Goal: Task Accomplishment & Management: Manage account settings

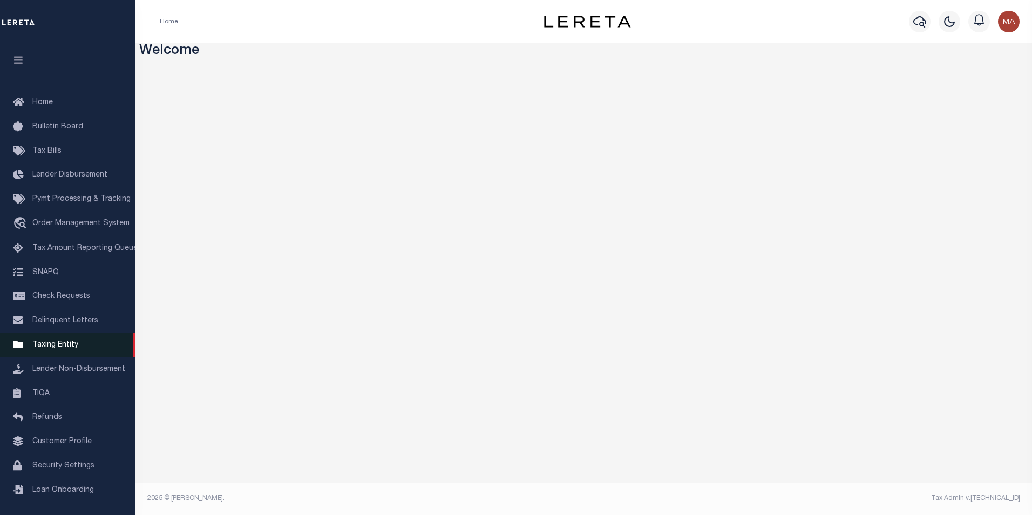
click at [67, 349] on span "Taxing Entity" at bounding box center [55, 345] width 46 height 8
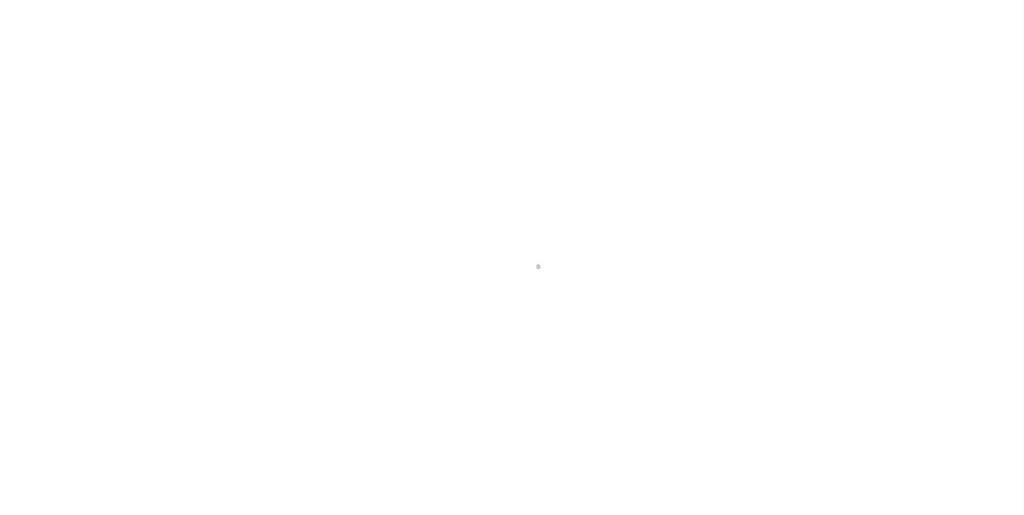
select select
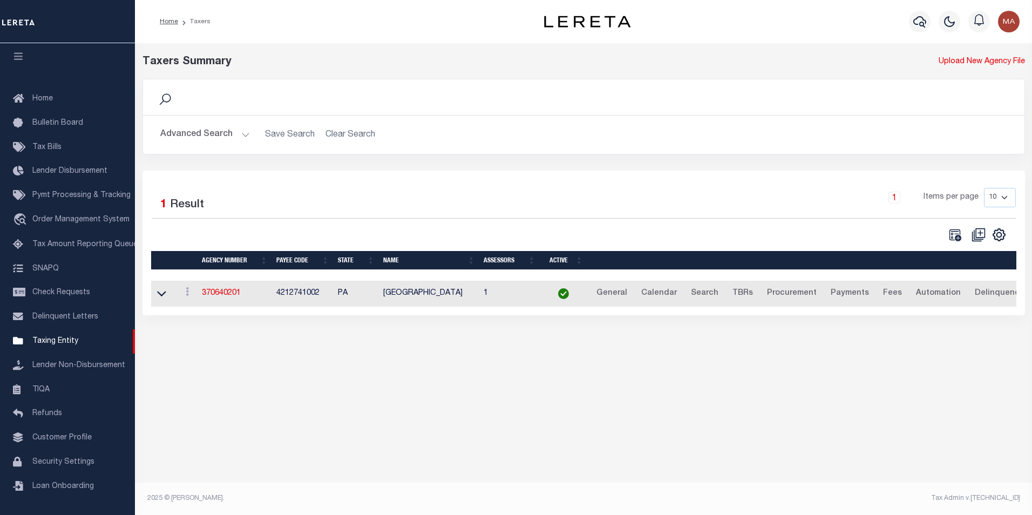
click at [244, 136] on button "Advanced Search" at bounding box center [205, 134] width 90 height 21
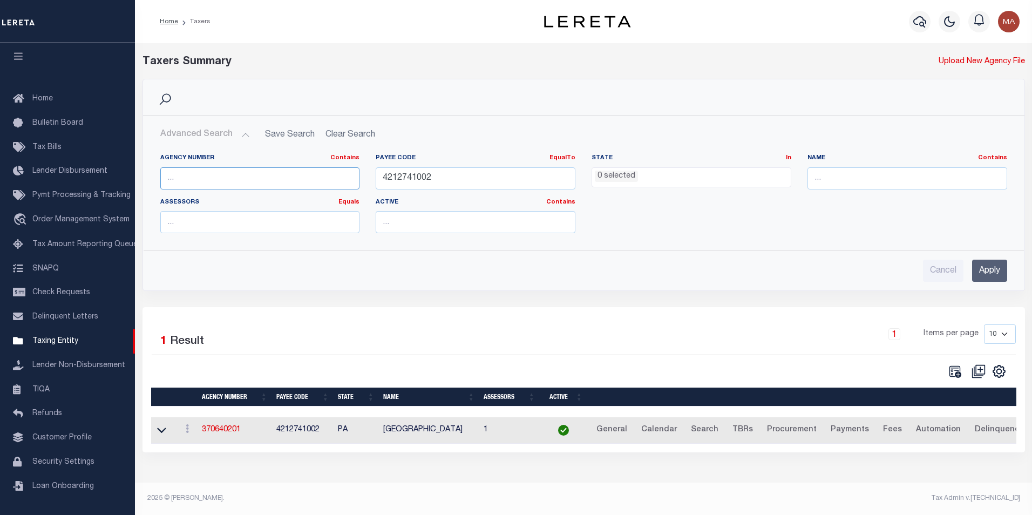
click at [195, 178] on input "text" at bounding box center [260, 178] width 200 height 22
paste input "030160000"
type input "030160000"
click at [985, 268] on input "Apply" at bounding box center [989, 271] width 35 height 22
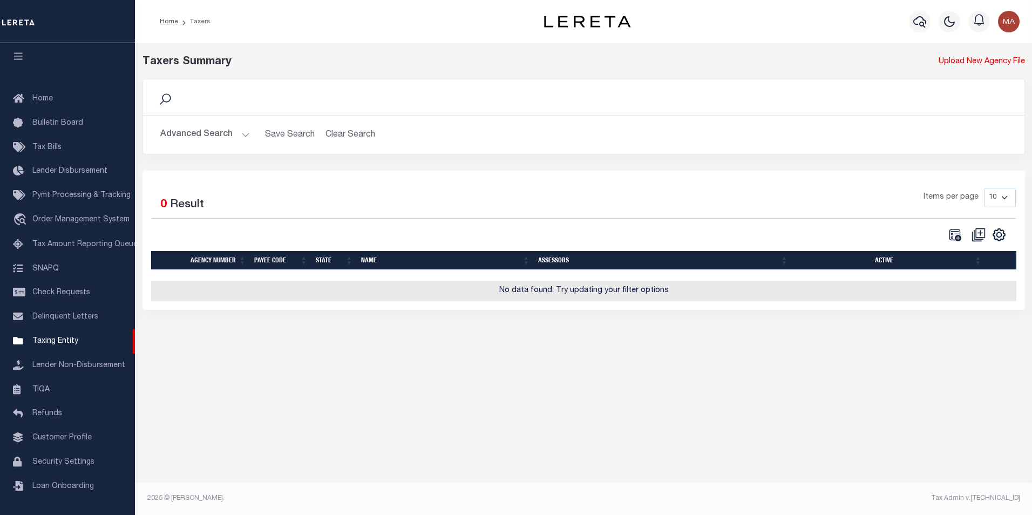
click at [241, 130] on button "Advanced Search" at bounding box center [205, 134] width 90 height 21
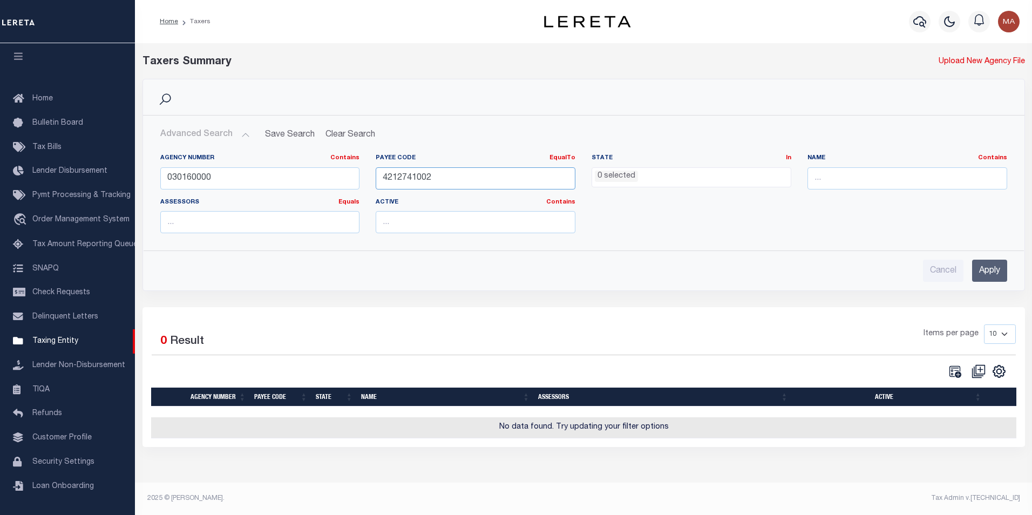
drag, startPoint x: 442, startPoint y: 181, endPoint x: 367, endPoint y: 179, distance: 75.0
click at [367, 179] on div "Payee Code EqualTo Equals Is Not Equal To Is Greater Than Is Less Than 42127410…" at bounding box center [475, 176] width 216 height 44
click at [992, 272] on input "Apply" at bounding box center [989, 271] width 35 height 22
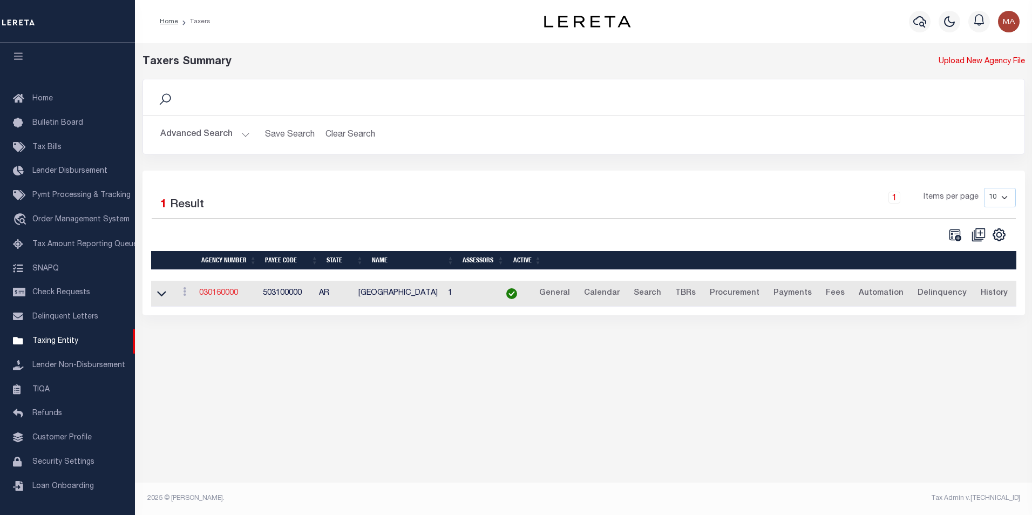
click at [221, 296] on link "030160000" at bounding box center [218, 293] width 39 height 8
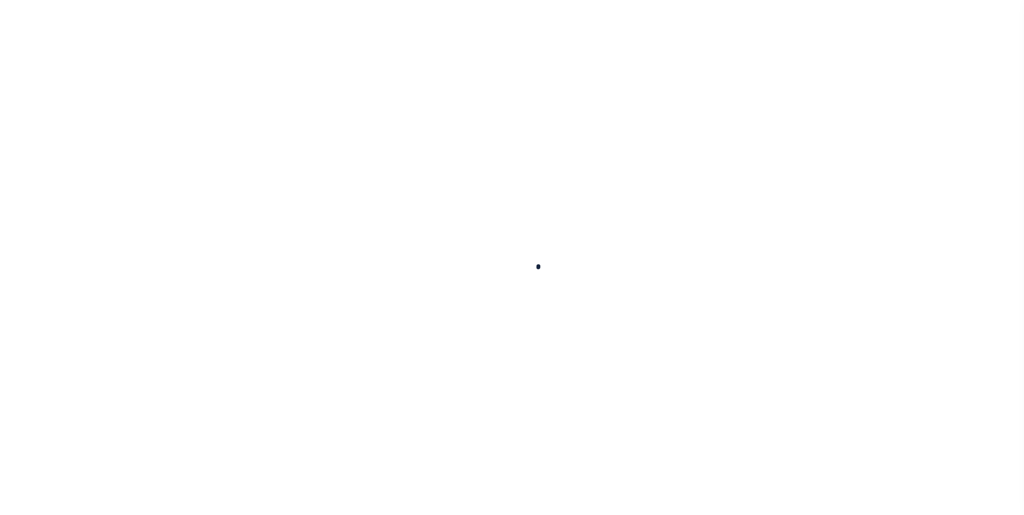
select select
checkbox input "false"
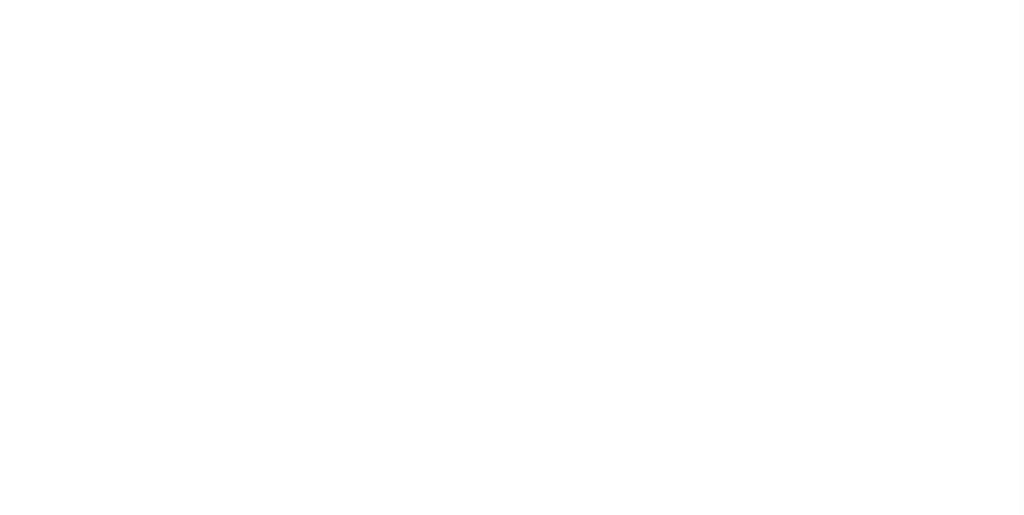
checkbox input "false"
type input "503100000"
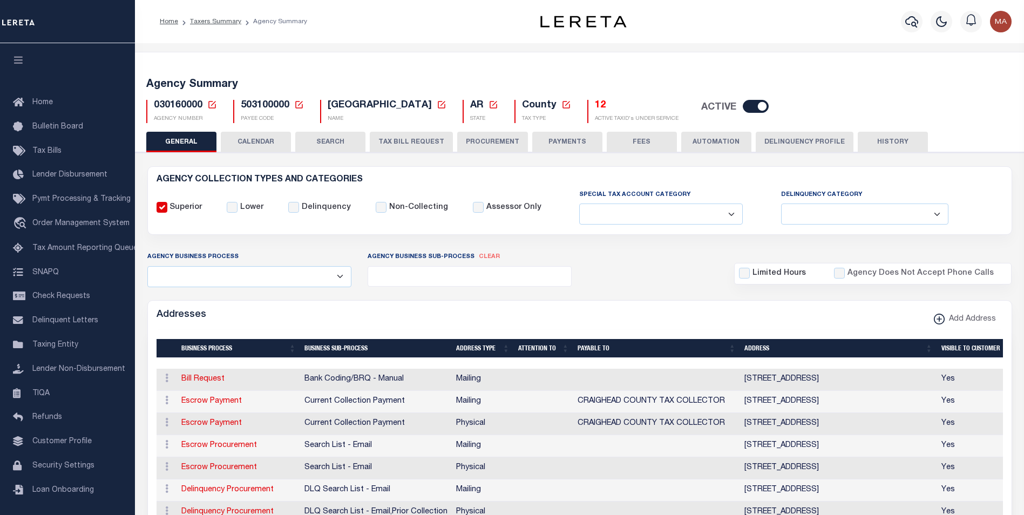
click at [743, 104] on input "checkbox" at bounding box center [755, 106] width 26 height 13
checkbox input "false"
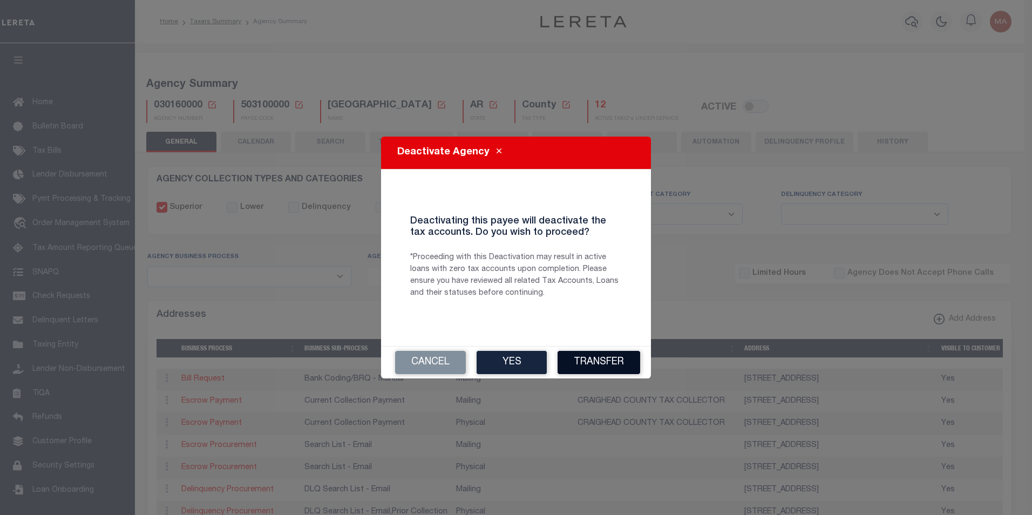
click at [612, 359] on button "Transfer" at bounding box center [598, 362] width 83 height 23
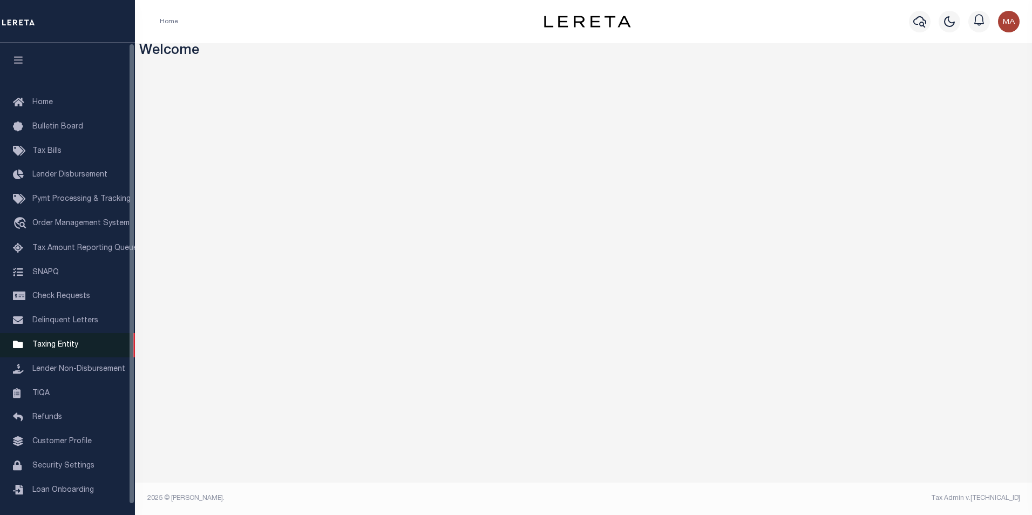
click at [56, 347] on span "Taxing Entity" at bounding box center [55, 345] width 46 height 8
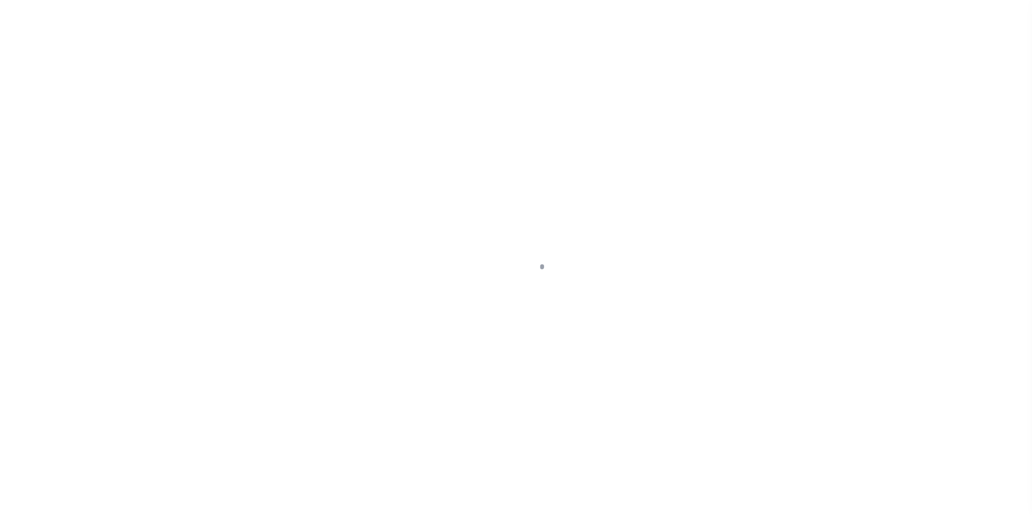
select select
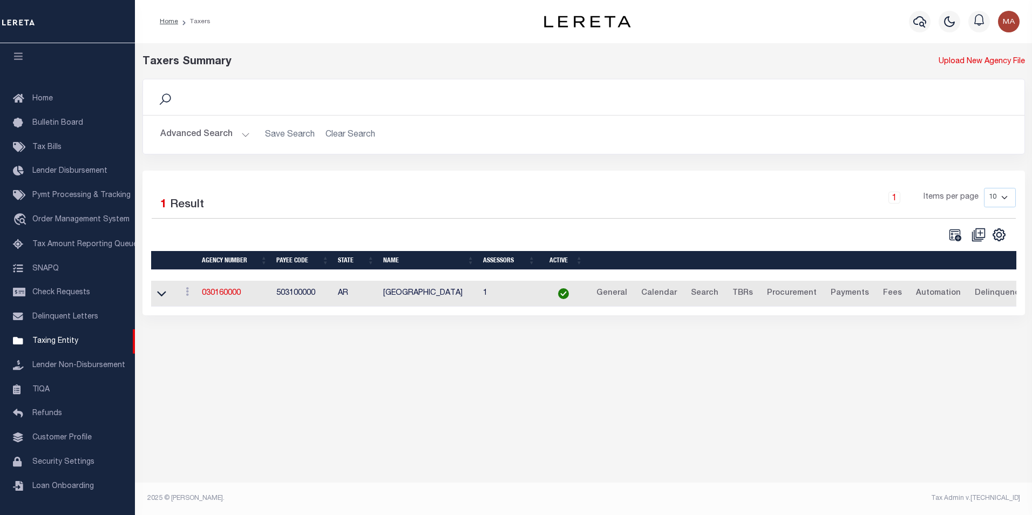
click at [243, 139] on button "Advanced Search" at bounding box center [205, 134] width 90 height 21
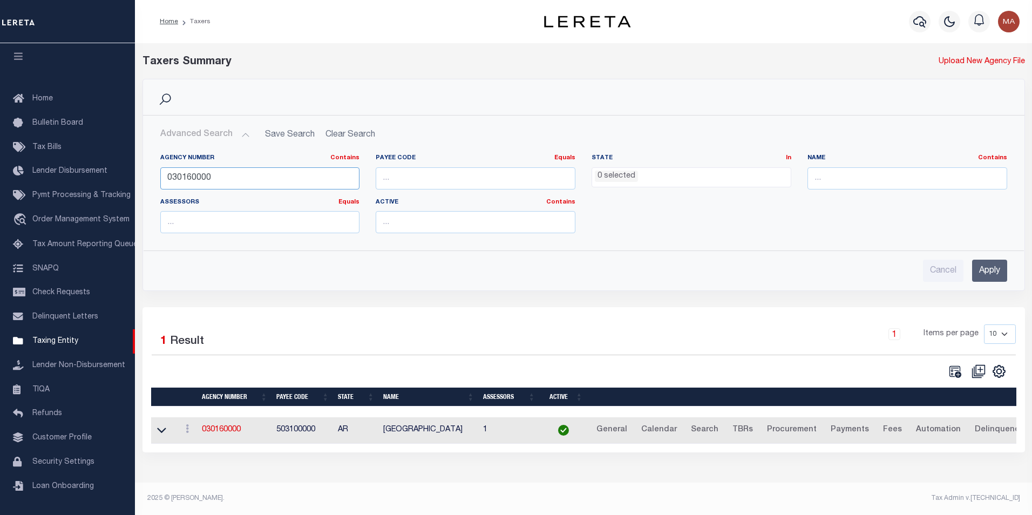
click at [233, 175] on input "030160000" at bounding box center [260, 178] width 200 height 22
drag, startPoint x: 262, startPoint y: 178, endPoint x: 97, endPoint y: 179, distance: 165.1
click at [97, 179] on div "Home Taxers Profile" at bounding box center [516, 253] width 1032 height 507
paste input "8801"
type input "030168801"
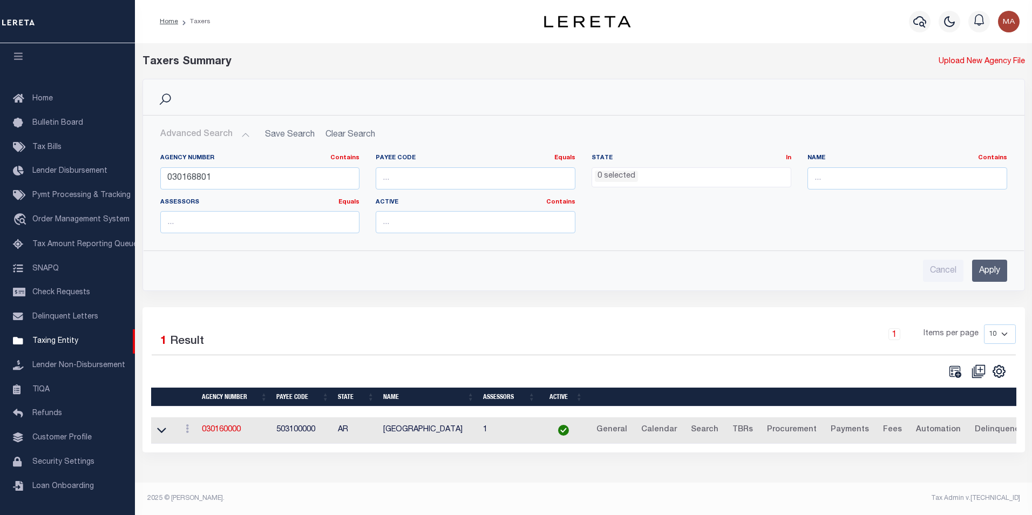
click at [997, 272] on input "Apply" at bounding box center [989, 271] width 35 height 22
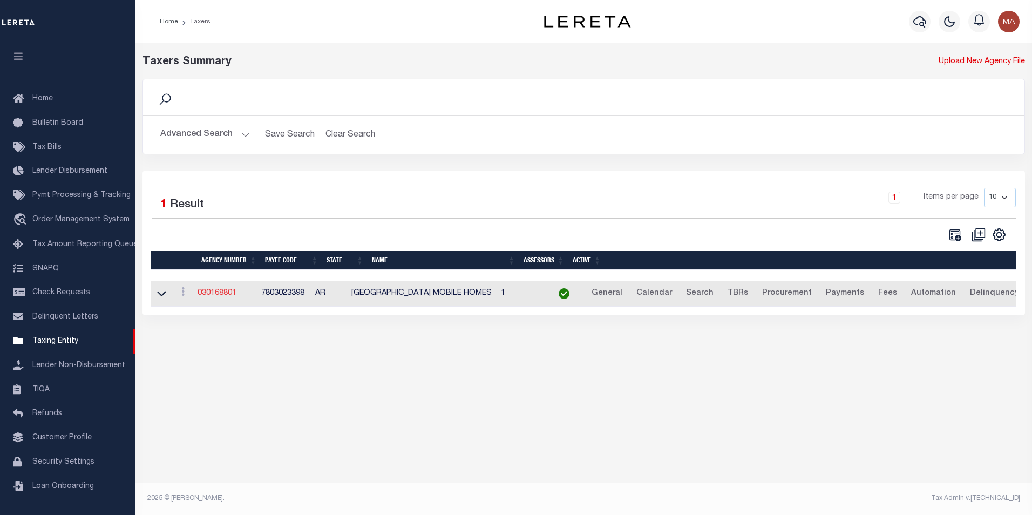
click at [224, 293] on link "030168801" at bounding box center [216, 293] width 39 height 8
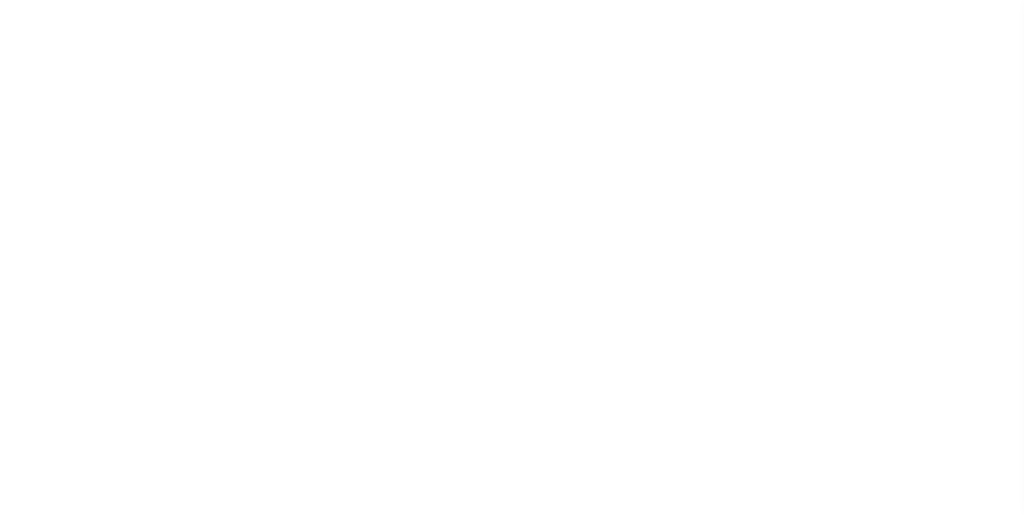
select select
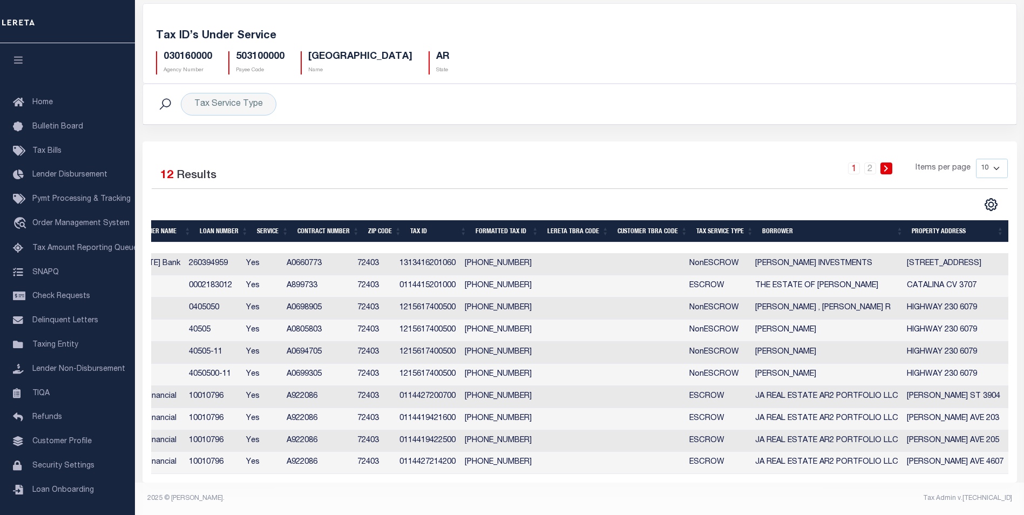
click at [712, 224] on th "Tax Service Type" at bounding box center [725, 231] width 66 height 22
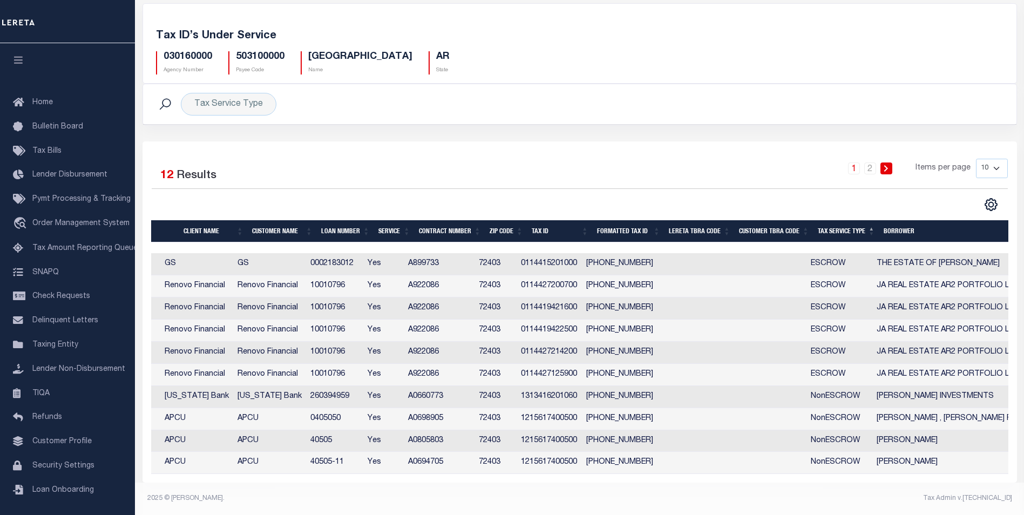
scroll to position [0, 1]
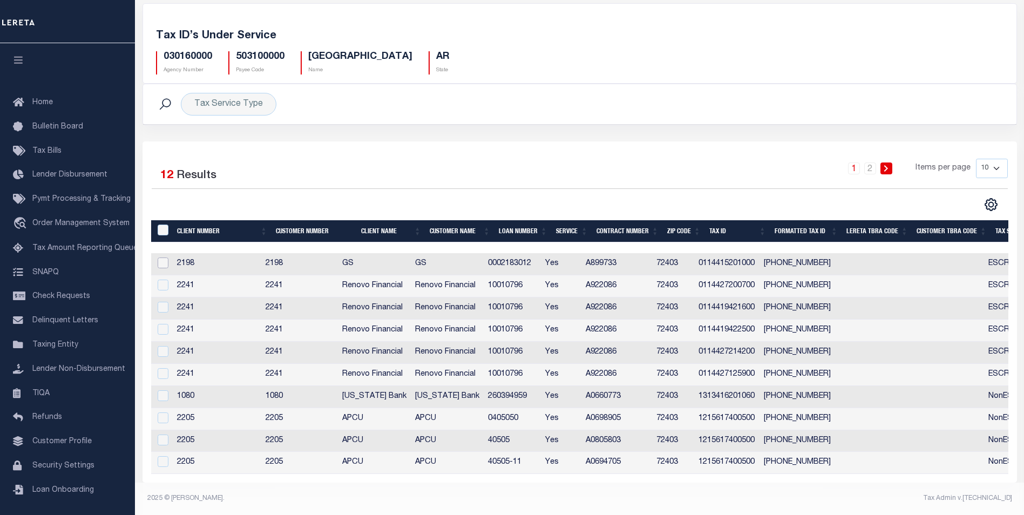
click at [164, 257] on input "checkbox" at bounding box center [163, 262] width 11 height 11
checkbox input "true"
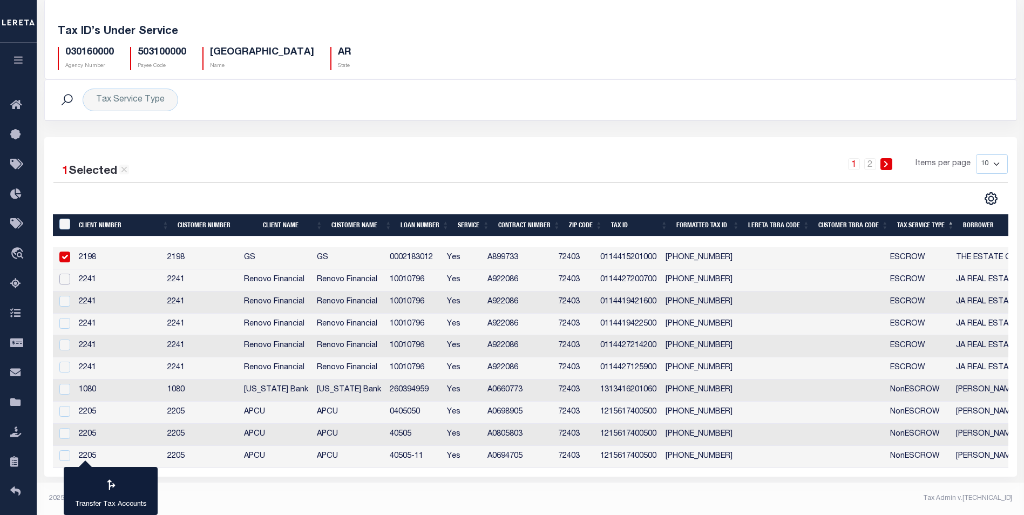
click at [66, 278] on input "checkbox" at bounding box center [64, 279] width 11 height 11
checkbox input "true"
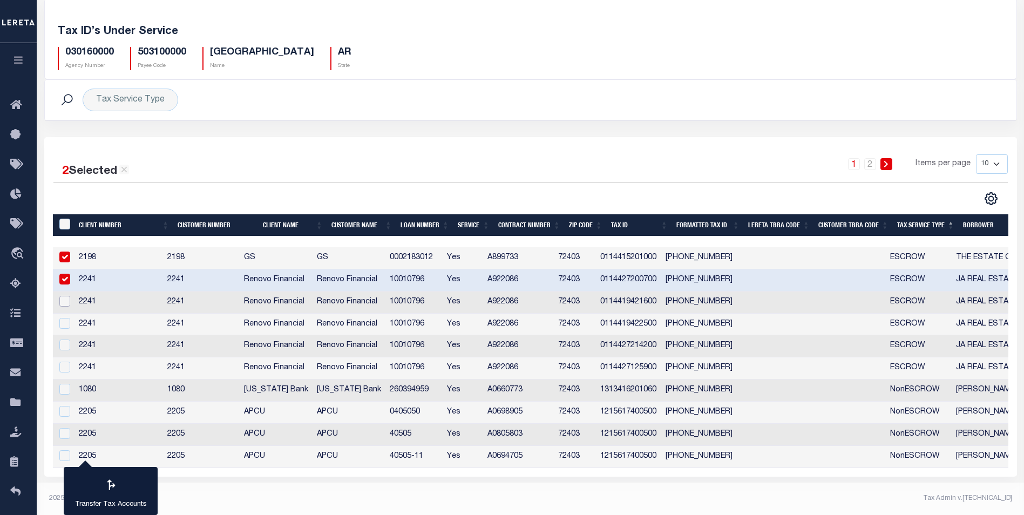
click at [62, 302] on input "checkbox" at bounding box center [64, 301] width 11 height 11
checkbox input "true"
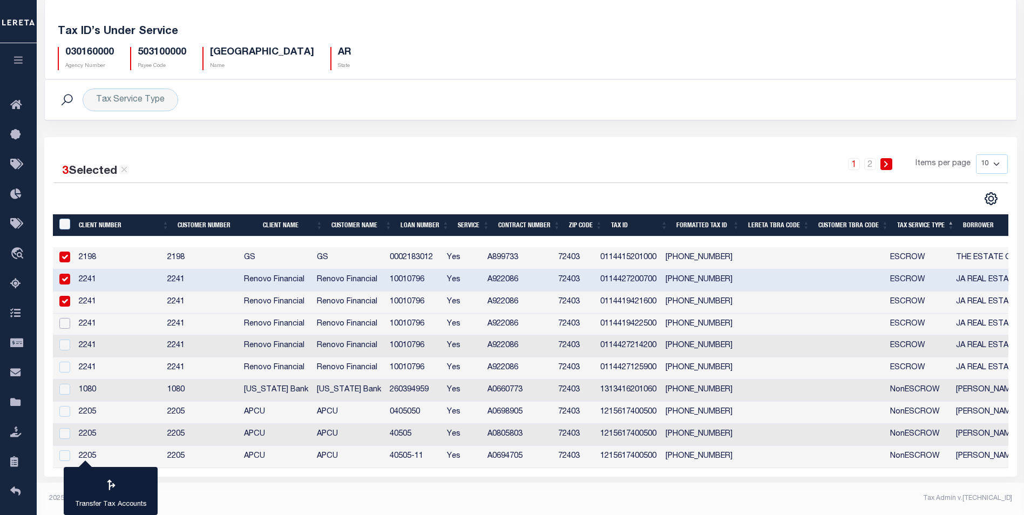
click at [64, 323] on input "checkbox" at bounding box center [64, 323] width 11 height 11
checkbox input "true"
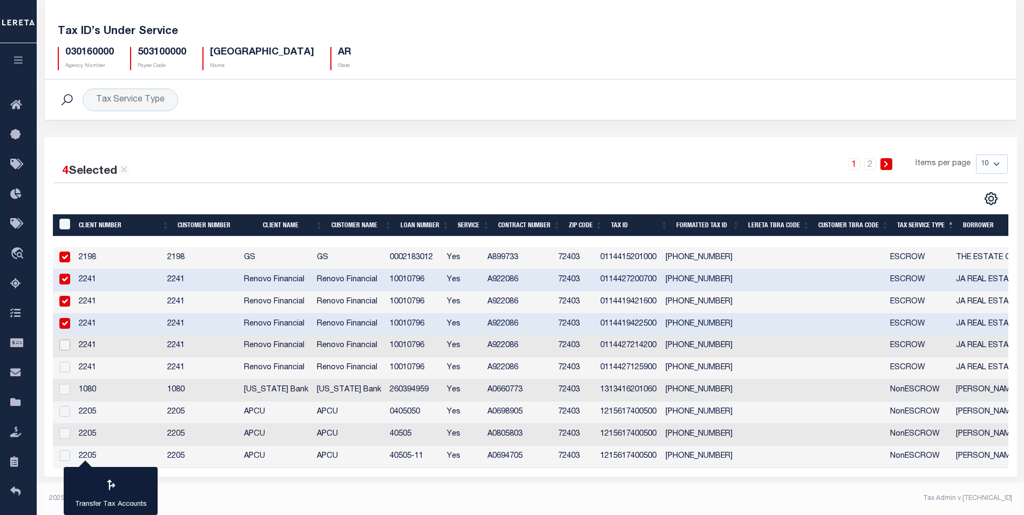
click at [62, 340] on input "checkbox" at bounding box center [64, 344] width 11 height 11
checkbox input "true"
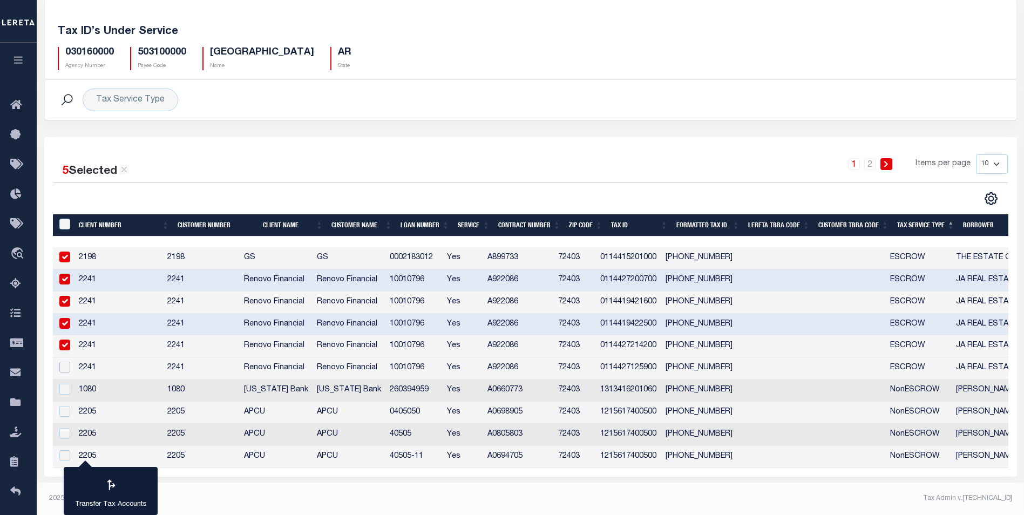
click at [65, 361] on input "checkbox" at bounding box center [64, 366] width 11 height 11
checkbox input "true"
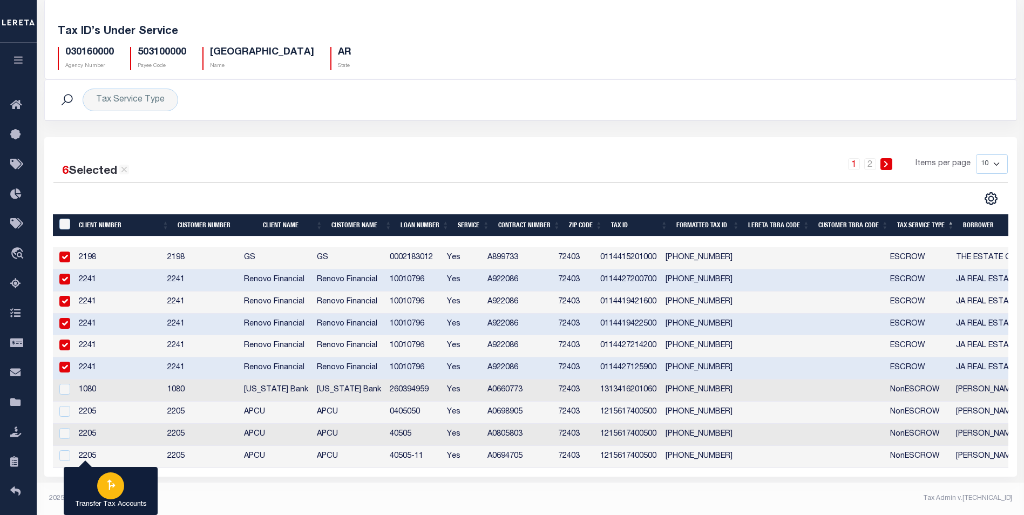
click at [110, 487] on icon "button" at bounding box center [111, 484] width 8 height 11
type input "030160000"
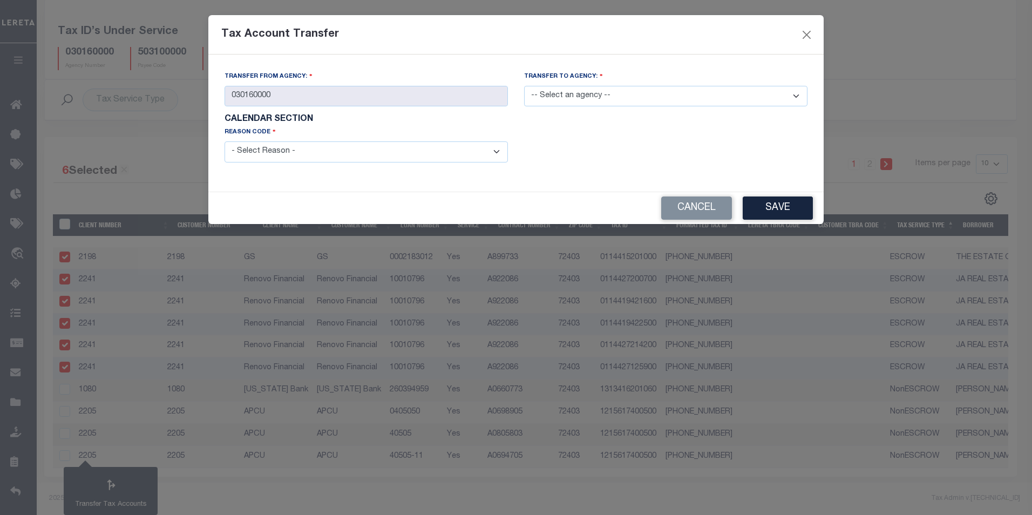
click at [660, 98] on select "-- Select an agency -- 030168801" at bounding box center [665, 96] width 283 height 21
select select "030168801"
click at [524, 86] on select "-- Select an agency -- 030168801" at bounding box center [665, 96] width 283 height 21
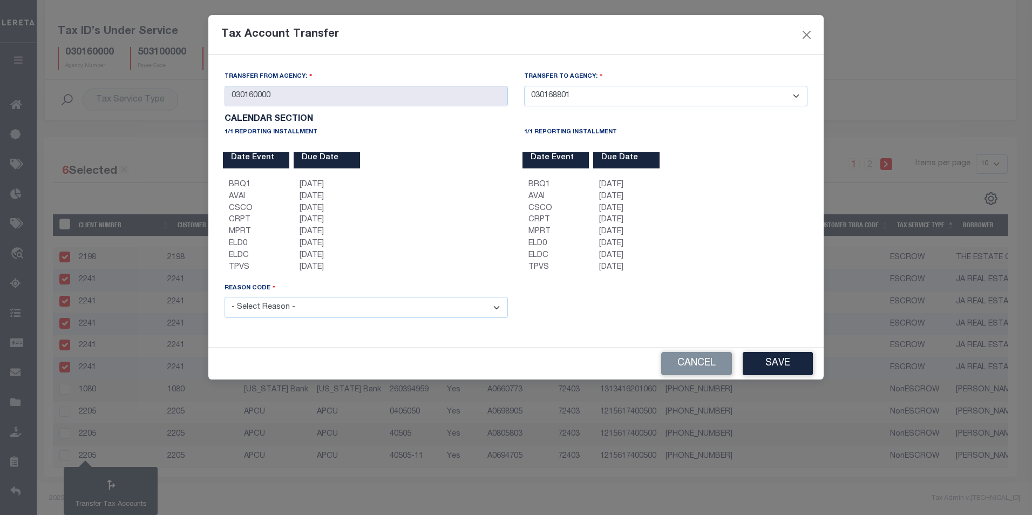
click at [323, 310] on select "- Select Reason - 099 - Other (Provide additional detail) ACT - Agency Changed …" at bounding box center [365, 307] width 283 height 21
select select "099"
click at [224, 298] on select "- Select Reason - 099 - Other (Provide additional detail) ACT - Agency Changed …" at bounding box center [365, 307] width 283 height 21
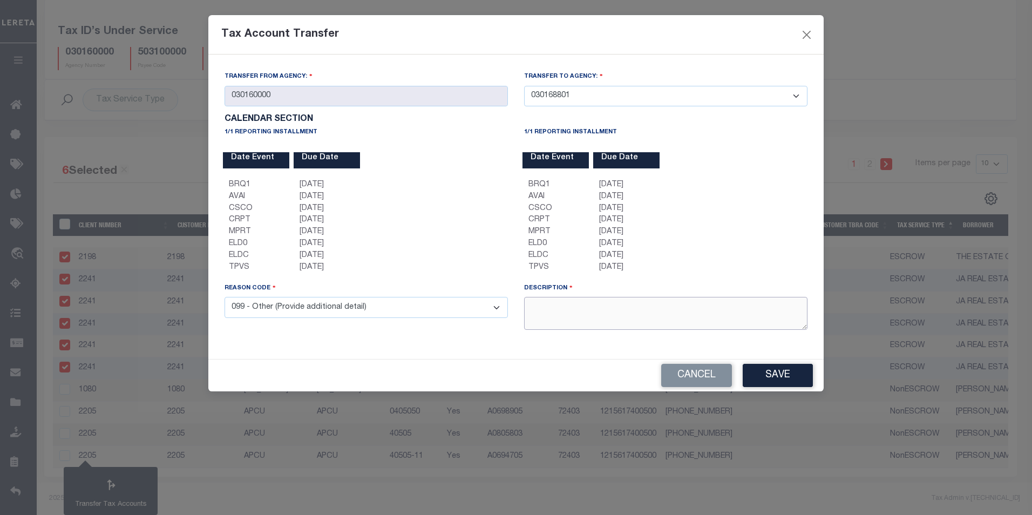
click at [569, 316] on textarea at bounding box center [665, 313] width 283 height 33
type textarea "E2E MARIA TEST QA"
click at [782, 378] on button "Save" at bounding box center [777, 375] width 70 height 23
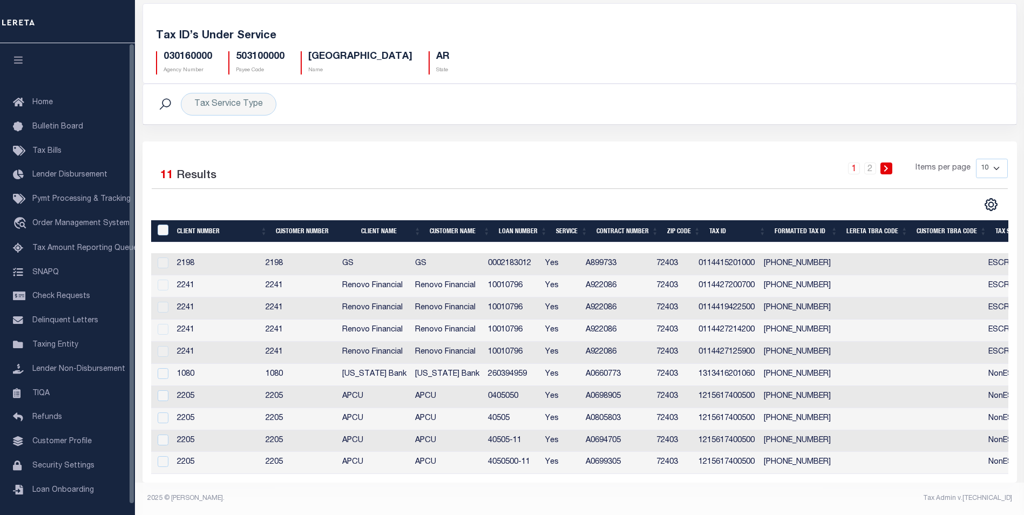
scroll to position [60, 0]
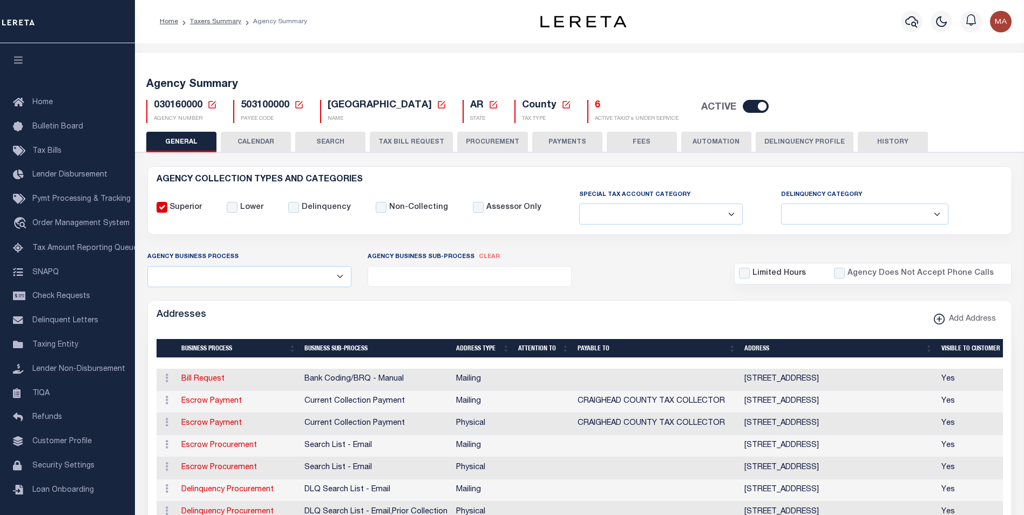
select select
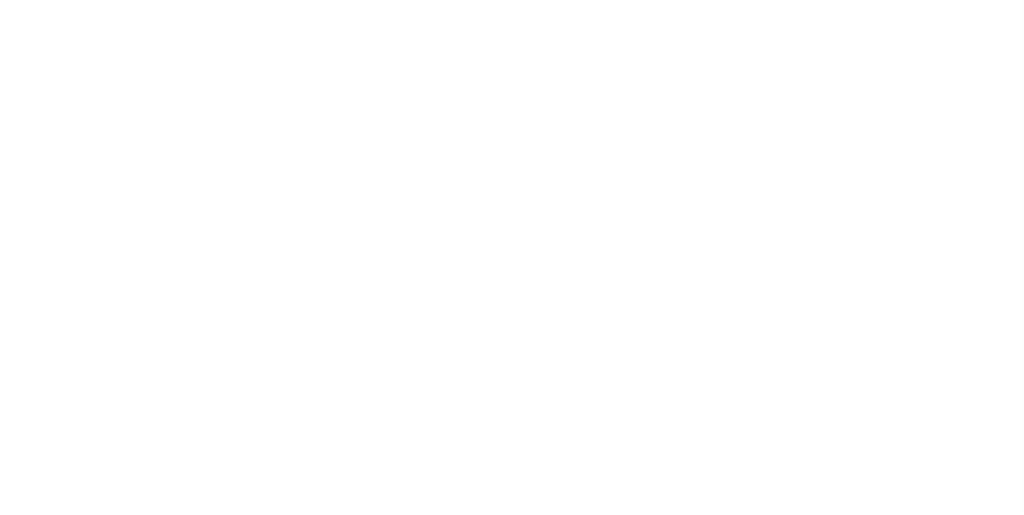
select select
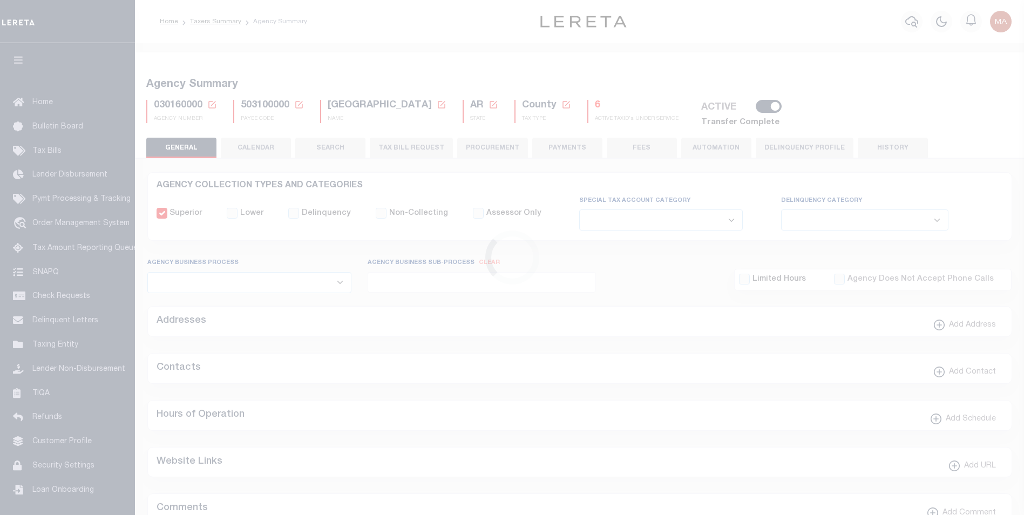
select select
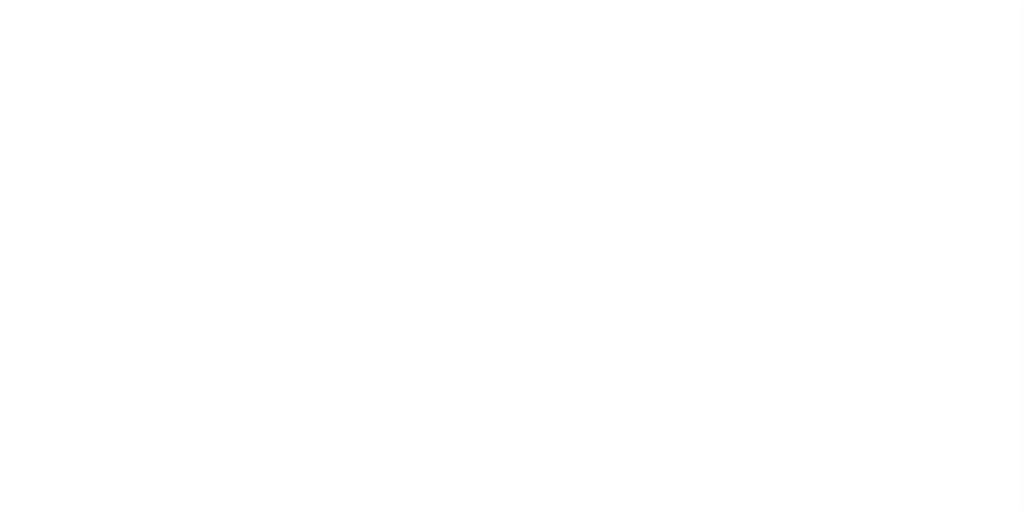
select select
